Goal: Complete application form: Complete application form

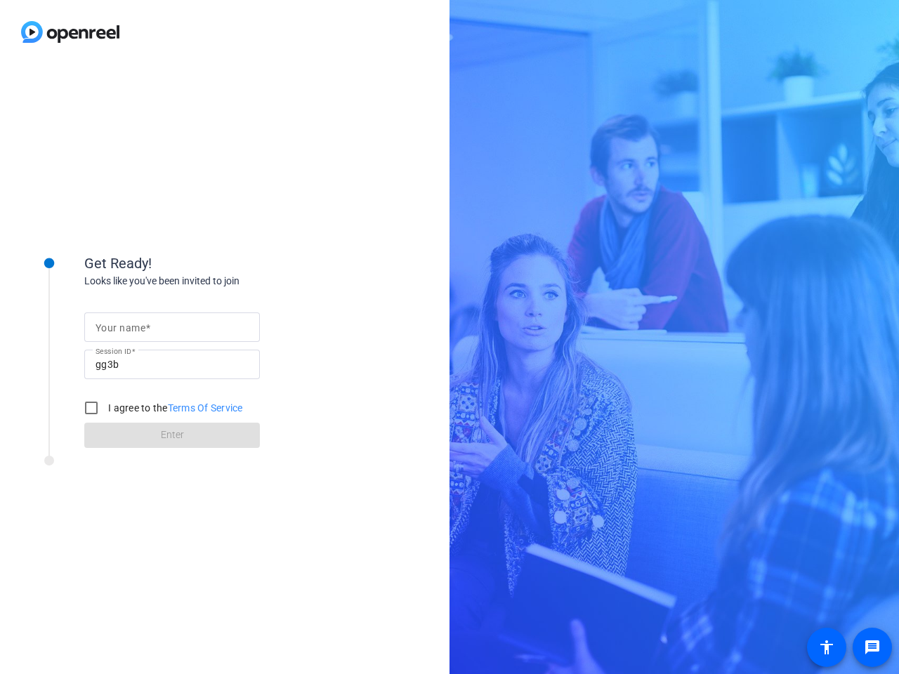
click at [172, 327] on input "Your name" at bounding box center [171, 327] width 153 height 17
click at [172, 364] on input "gg3b" at bounding box center [171, 364] width 153 height 17
click at [161, 408] on label "I agree to the Terms Of Service" at bounding box center [174, 408] width 138 height 14
click at [105, 408] on input "I agree to the Terms Of Service" at bounding box center [91, 408] width 28 height 28
click at [91, 408] on input "I agree to the Terms Of Service" at bounding box center [91, 408] width 28 height 28
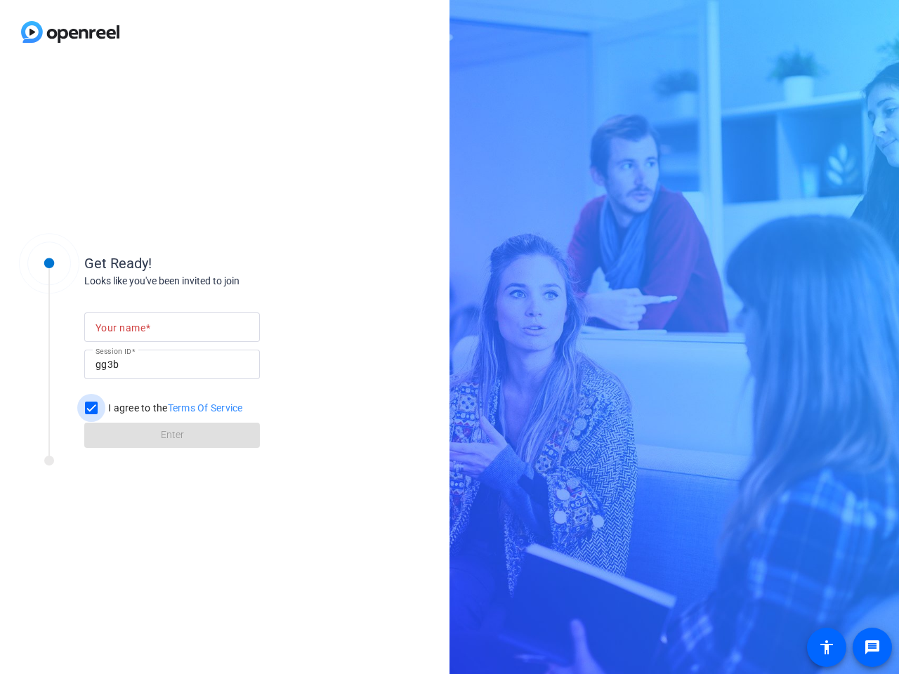
checkbox input "false"
click at [872, 647] on mat-icon "message" at bounding box center [871, 647] width 17 height 17
click at [826, 647] on mat-icon "accessibility" at bounding box center [826, 647] width 17 height 17
